Goal: Information Seeking & Learning: Find specific fact

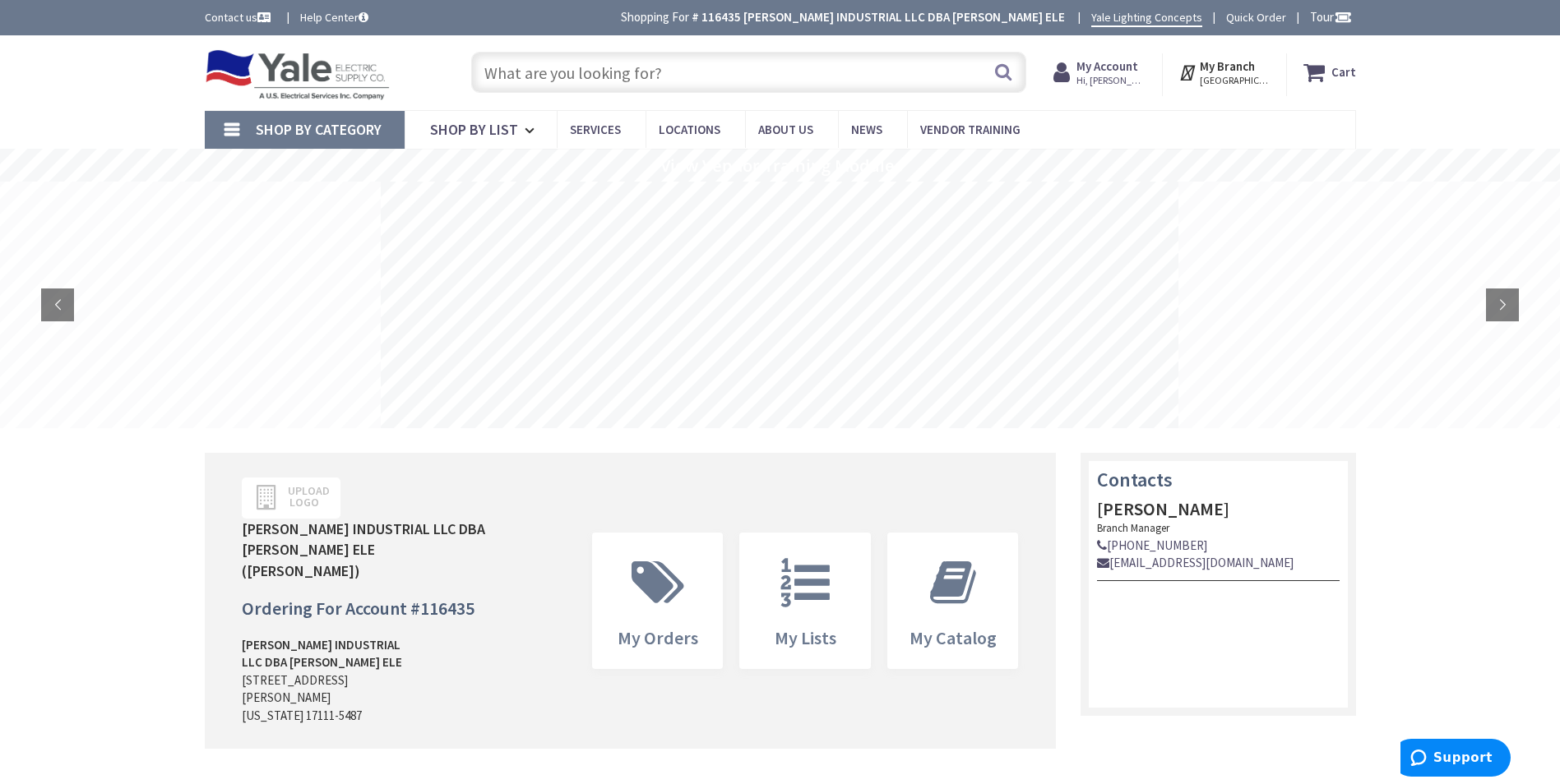
click at [556, 73] on input "text" at bounding box center [748, 72] width 556 height 41
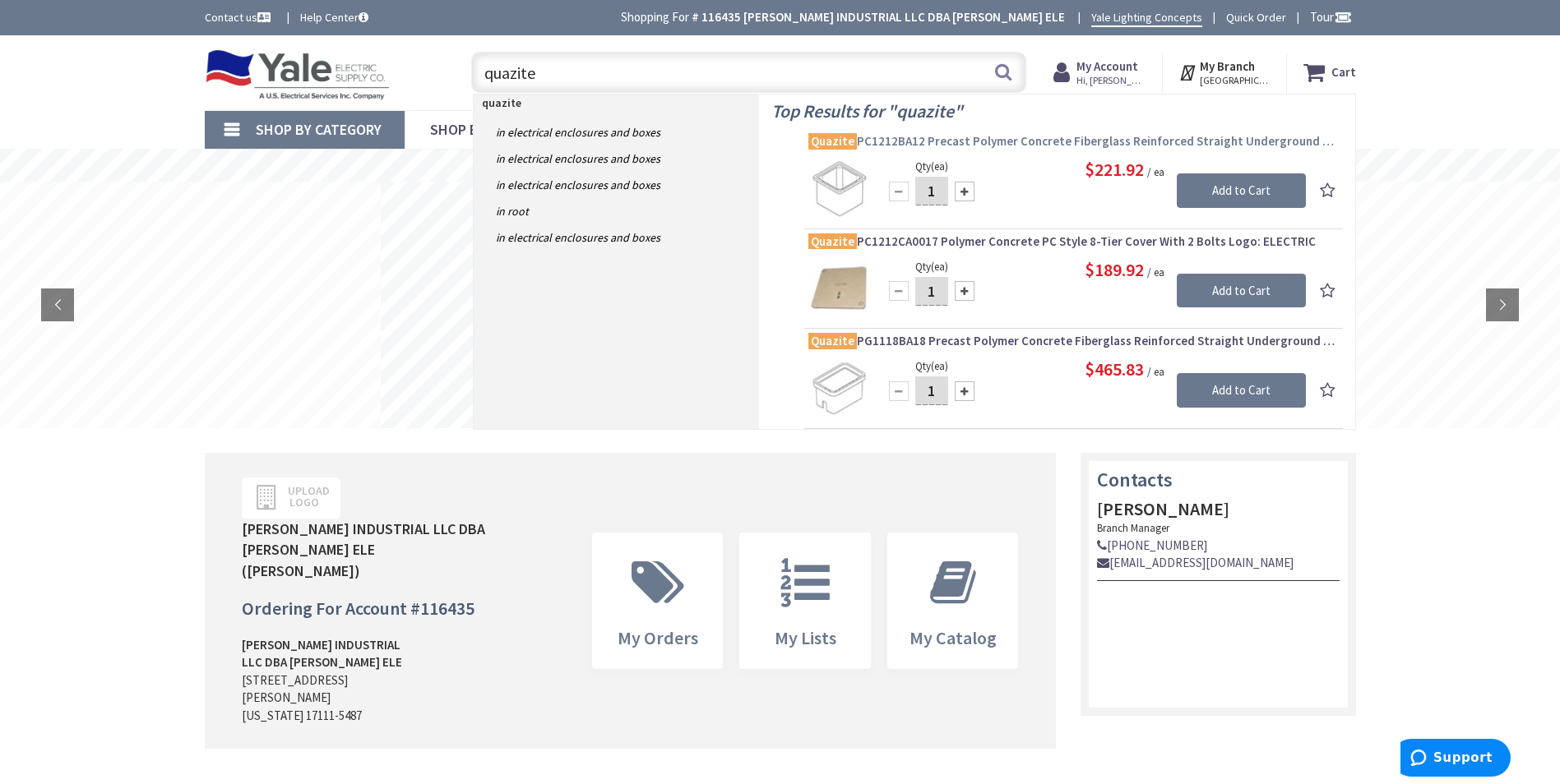
type input "quazite"
click at [1019, 139] on span "Quazite PC1212BA12 Precast Polymer Concrete Fiberglass Reinforced Straight Unde…" at bounding box center [1073, 141] width 530 height 17
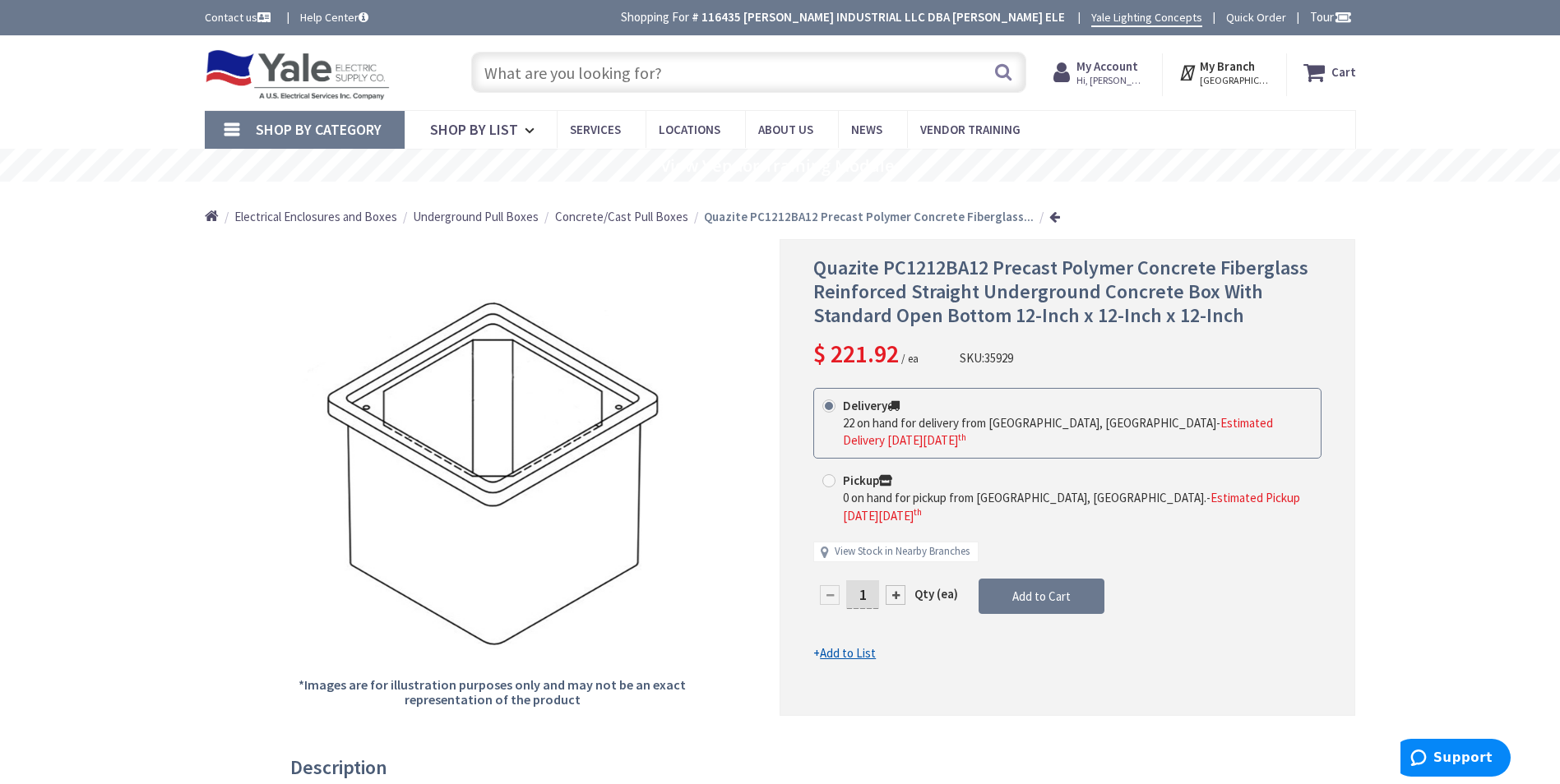
click at [522, 73] on input "text" at bounding box center [748, 72] width 556 height 41
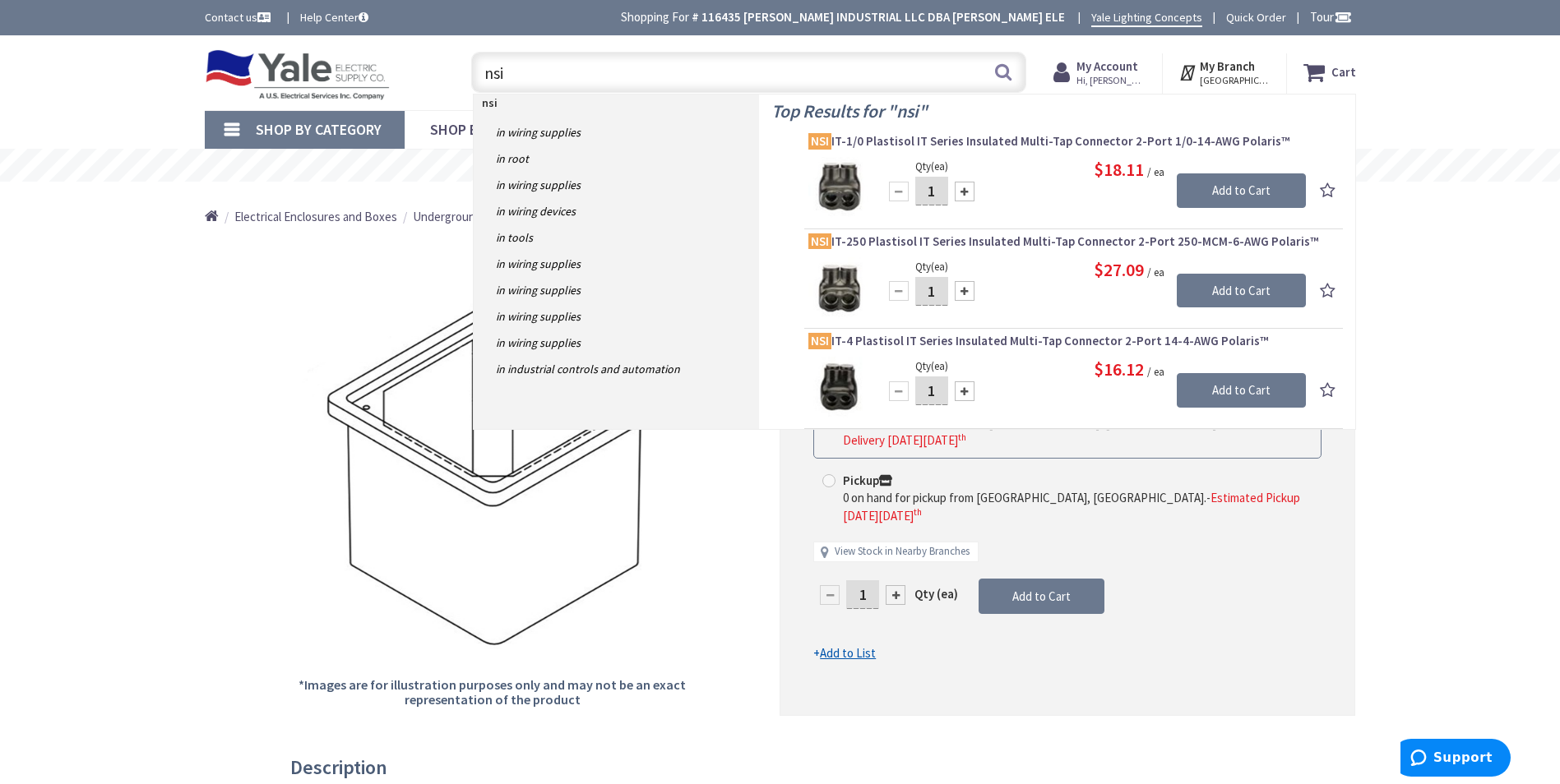
drag, startPoint x: 558, startPoint y: 71, endPoint x: 464, endPoint y: 70, distance: 94.0
click at [462, 72] on div "nsi nsi Search" at bounding box center [744, 71] width 588 height 53
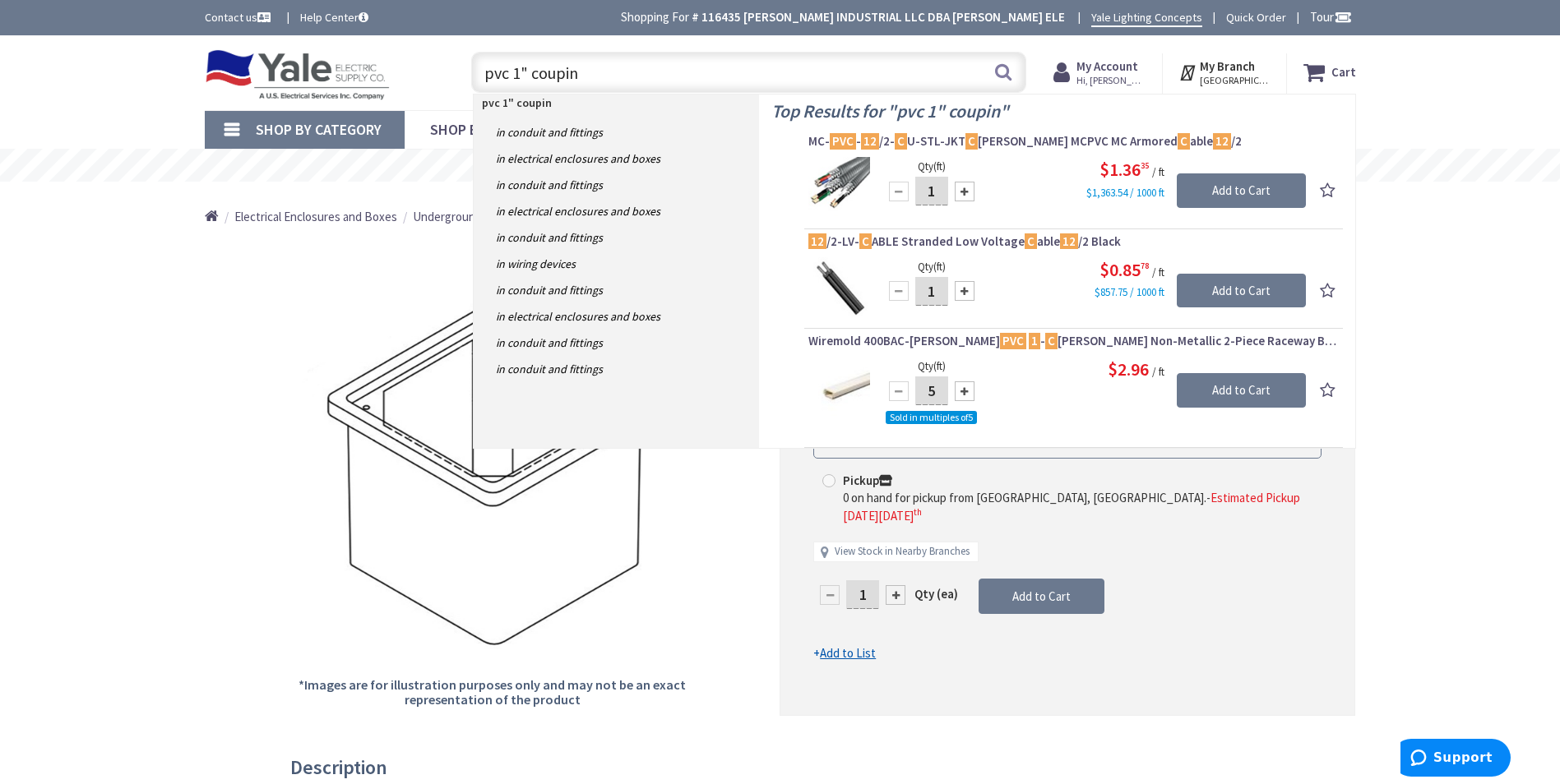
type input "pvc 1" couping"
